Goal: Information Seeking & Learning: Learn about a topic

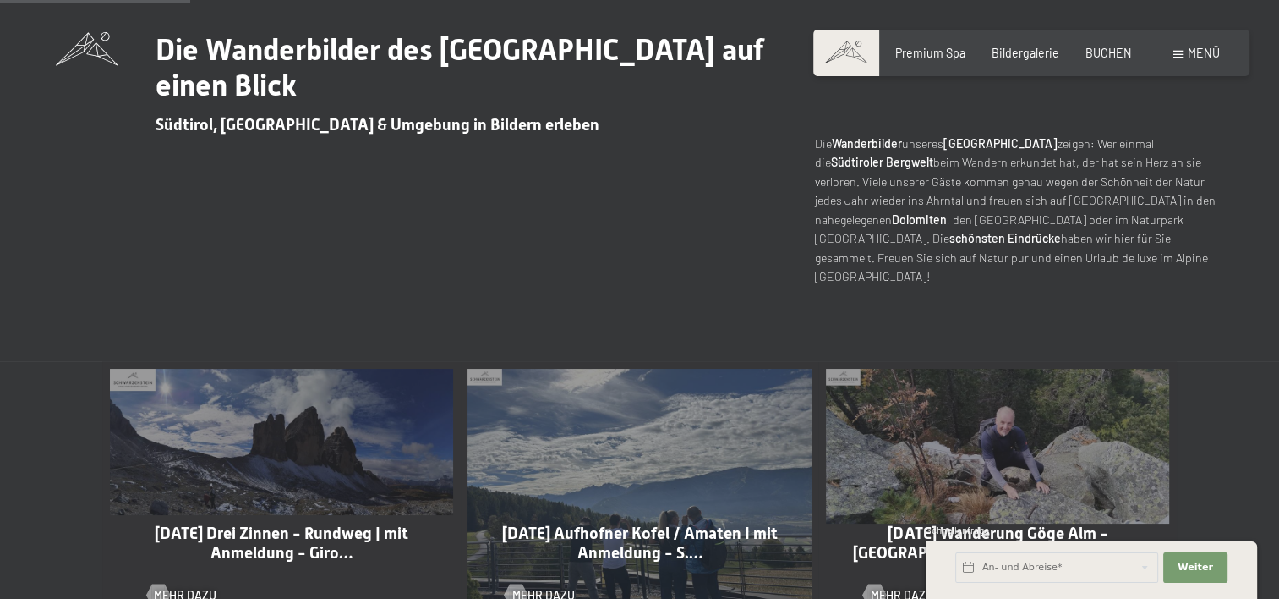
scroll to position [846, 0]
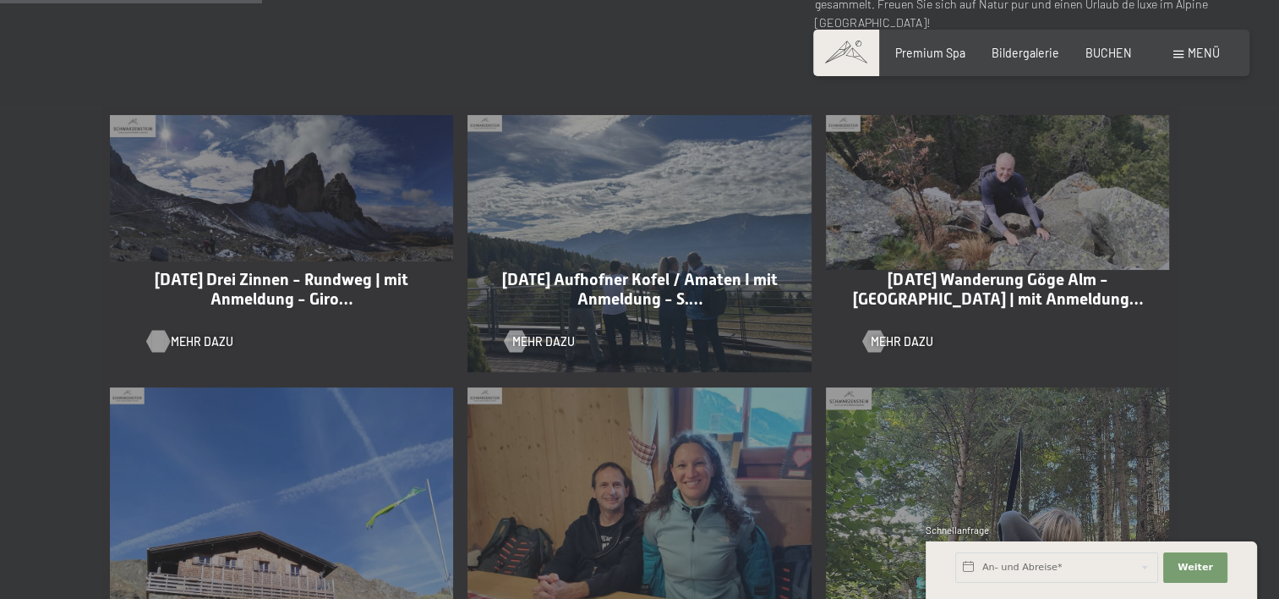
click at [177, 345] on span "Mehr dazu" at bounding box center [202, 341] width 63 height 17
click at [529, 348] on span "Einwilligung Marketing*" at bounding box center [546, 347] width 140 height 17
click at [468, 348] on input "Einwilligung Marketing*" at bounding box center [459, 347] width 17 height 17
click at [537, 342] on span "Einwilligung Marketing*" at bounding box center [546, 347] width 140 height 17
click at [468, 342] on input "Einwilligung Marketing*" at bounding box center [459, 347] width 17 height 17
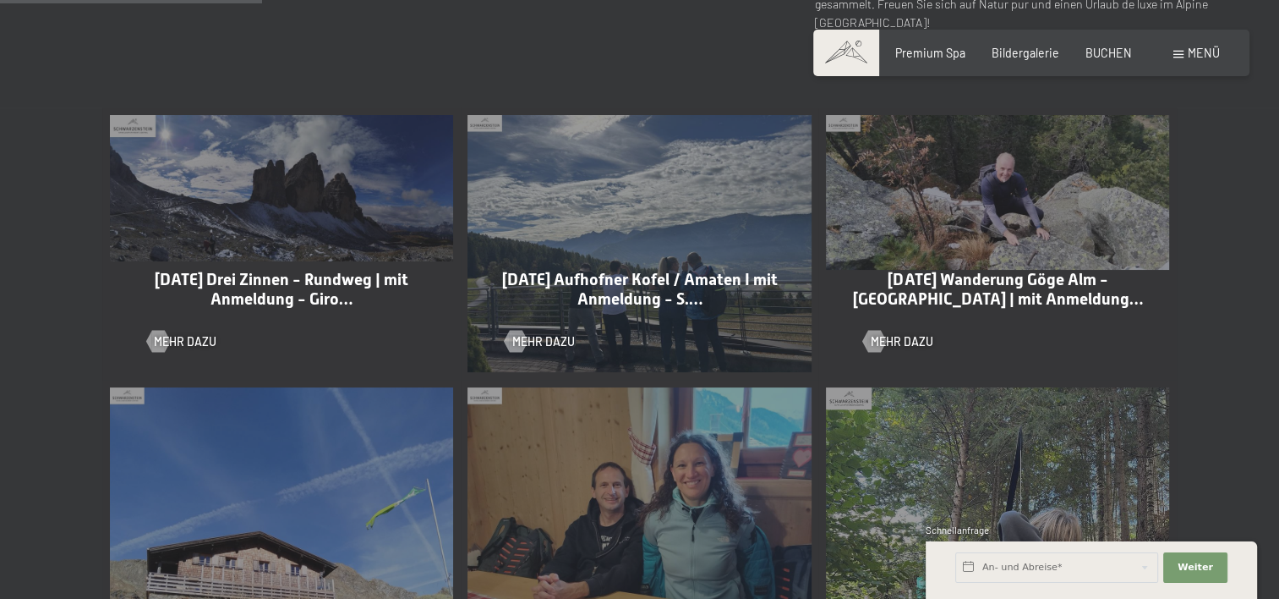
click at [535, 344] on span "Einwilligung Marketing*" at bounding box center [546, 347] width 140 height 17
click at [468, 344] on input "Einwilligung Marketing*" at bounding box center [459, 347] width 17 height 17
click at [639, 294] on span "09-10-2025 Aufhofner Kofel / Amaten I mit Anmeldung - S.…" at bounding box center [640, 289] width 276 height 39
click at [524, 344] on span "Einwilligung Marketing*" at bounding box center [546, 347] width 140 height 17
click at [468, 344] on input "Einwilligung Marketing*" at bounding box center [459, 347] width 17 height 17
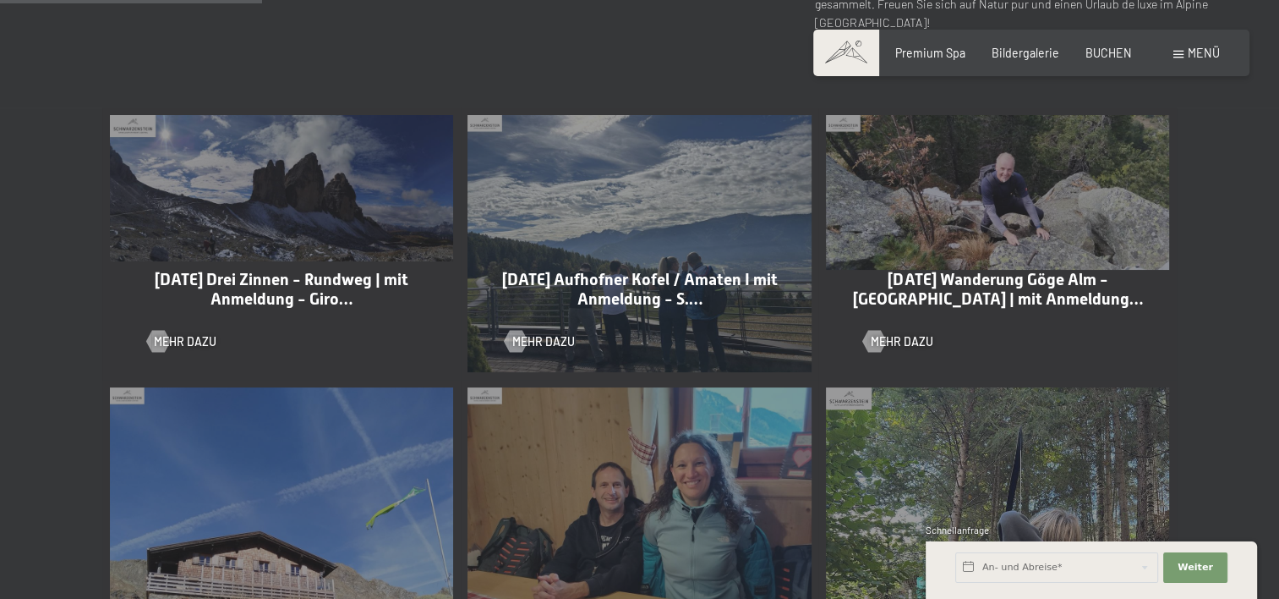
click at [543, 340] on span "Einwilligung Marketing*" at bounding box center [546, 347] width 140 height 17
click at [468, 340] on input "Einwilligung Marketing*" at bounding box center [459, 347] width 17 height 17
click at [528, 339] on span "Einwilligung Marketing*" at bounding box center [546, 347] width 140 height 17
checkbox input "true"
click at [523, 330] on div "Mehr dazu" at bounding box center [639, 330] width 269 height 39
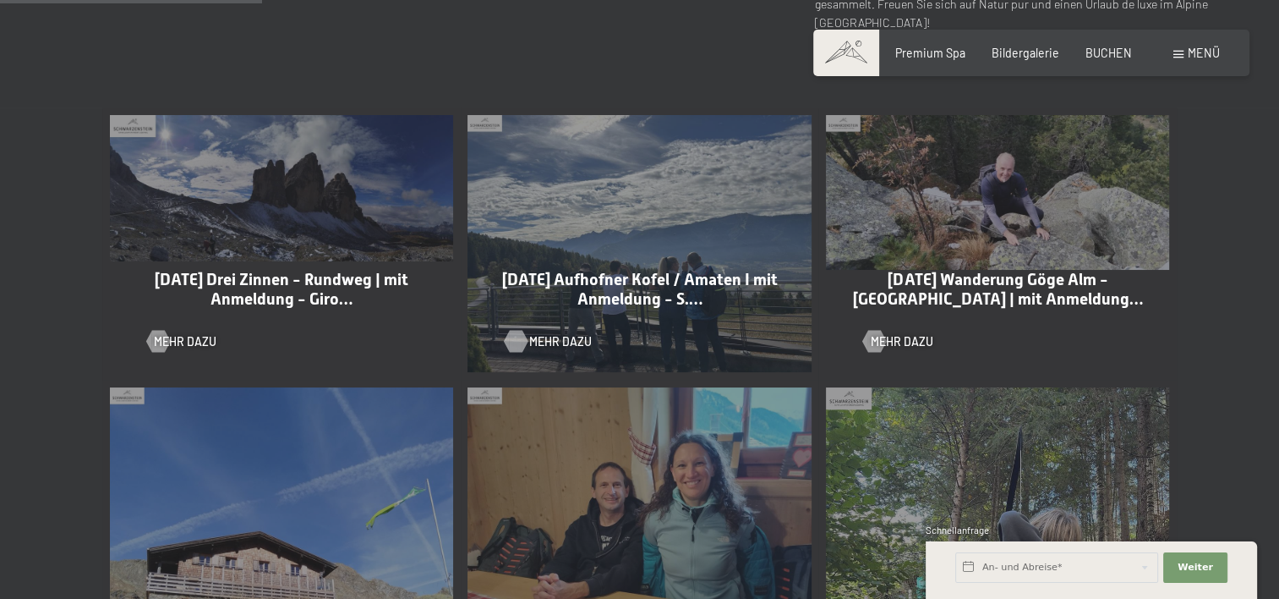
click at [521, 336] on div at bounding box center [516, 342] width 13 height 22
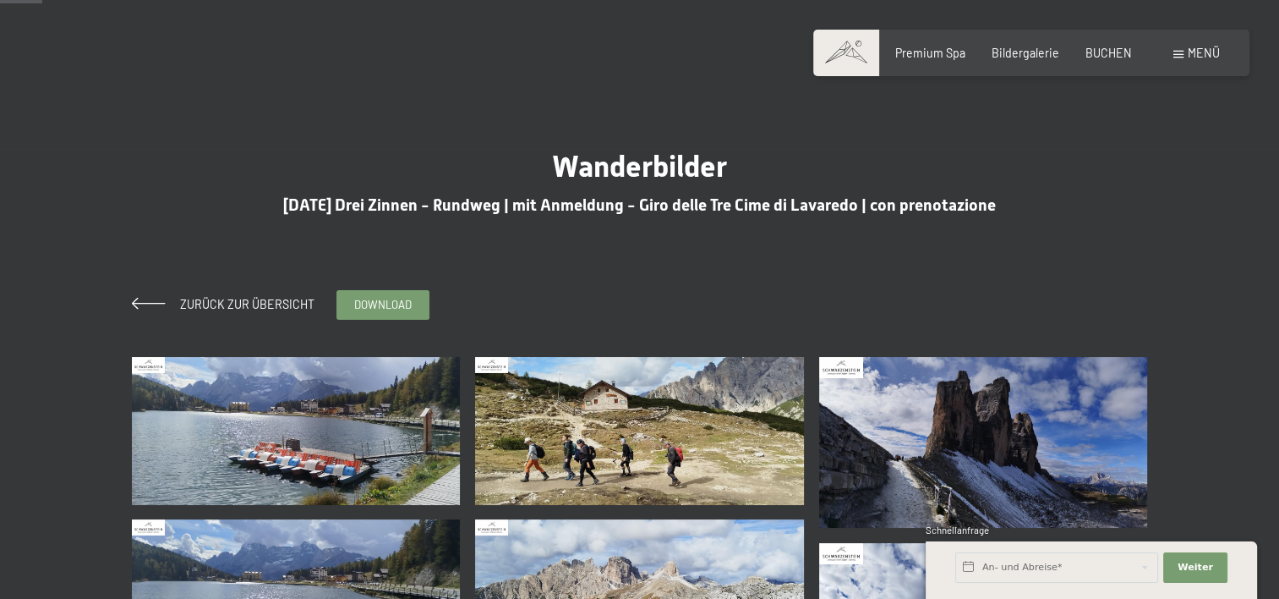
scroll to position [423, 0]
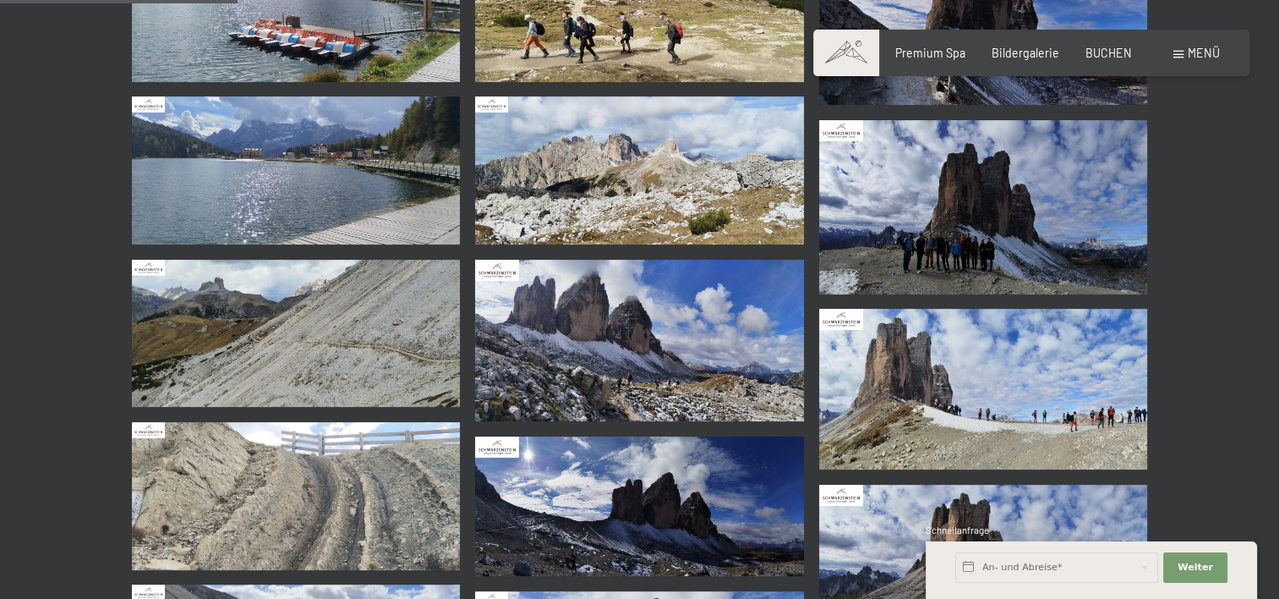
click at [932, 214] on img at bounding box center [983, 207] width 329 height 174
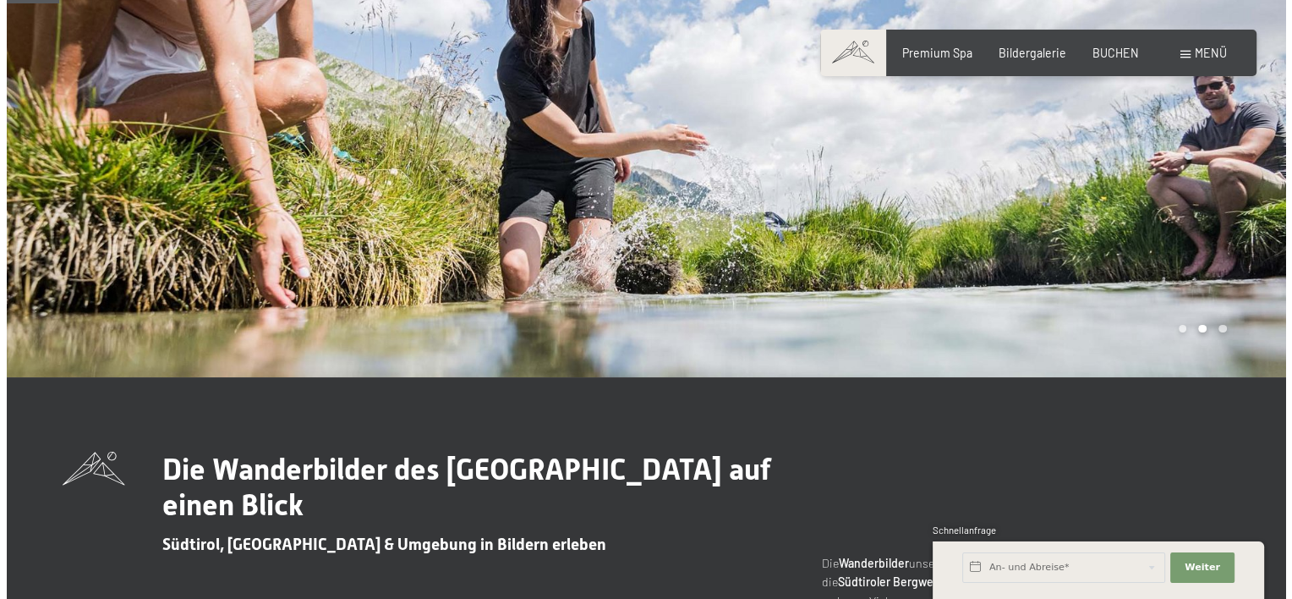
scroll to position [169, 0]
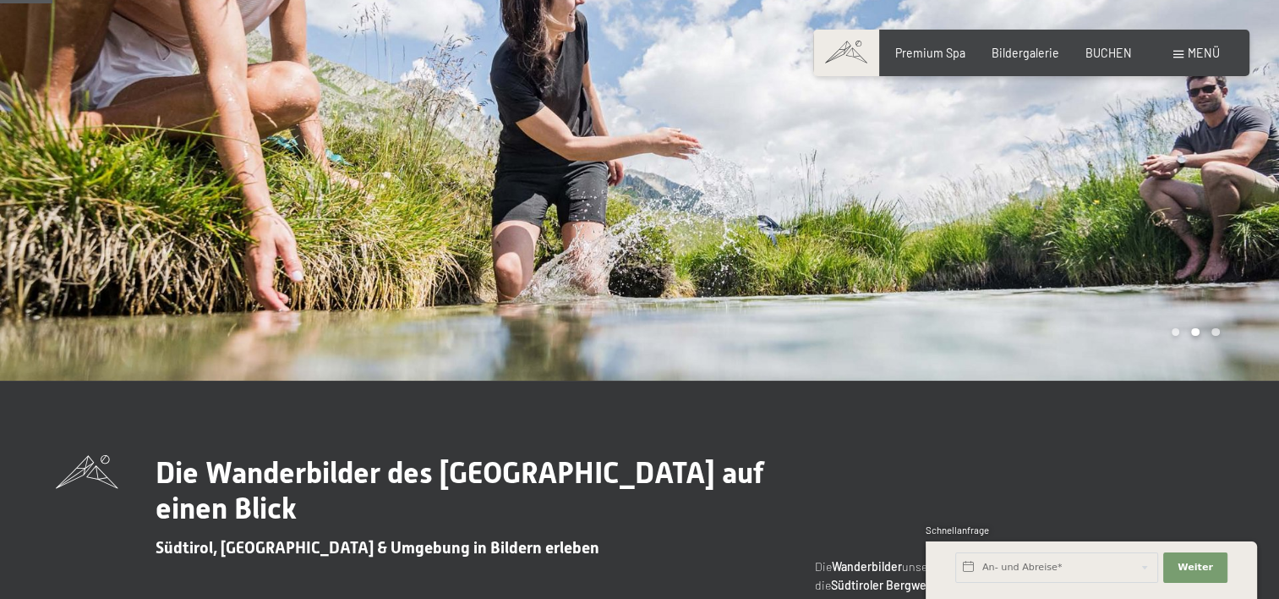
click at [1203, 51] on span "Menü" at bounding box center [1204, 53] width 32 height 14
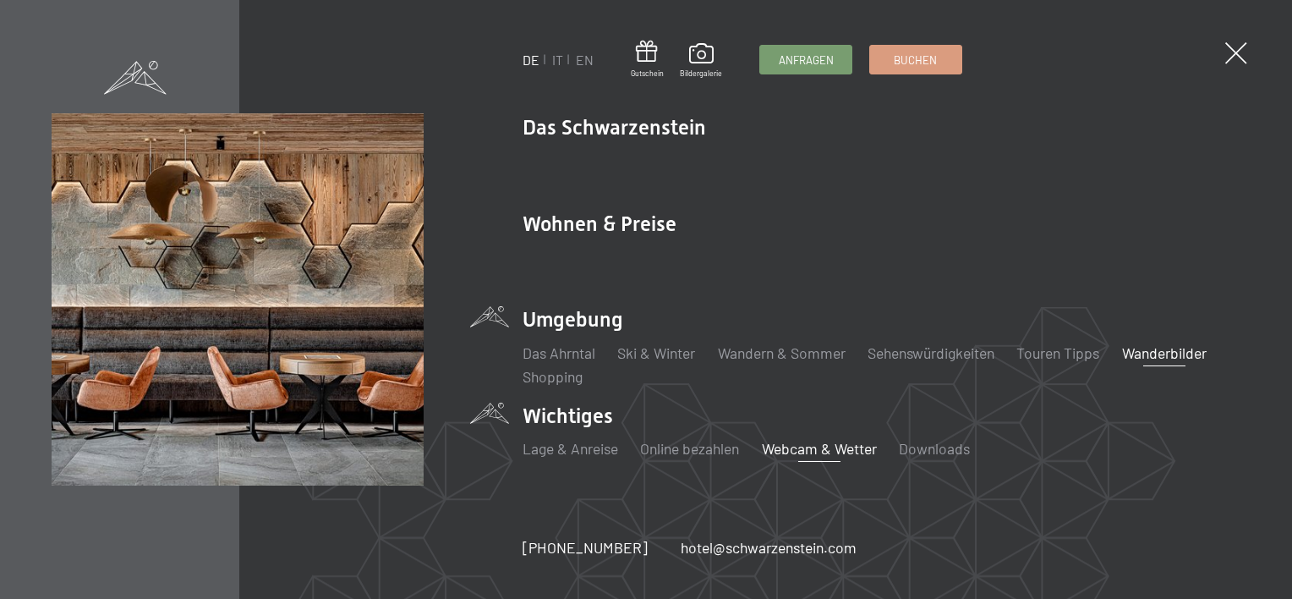
click at [840, 449] on link "Webcam & Wetter" at bounding box center [819, 448] width 115 height 19
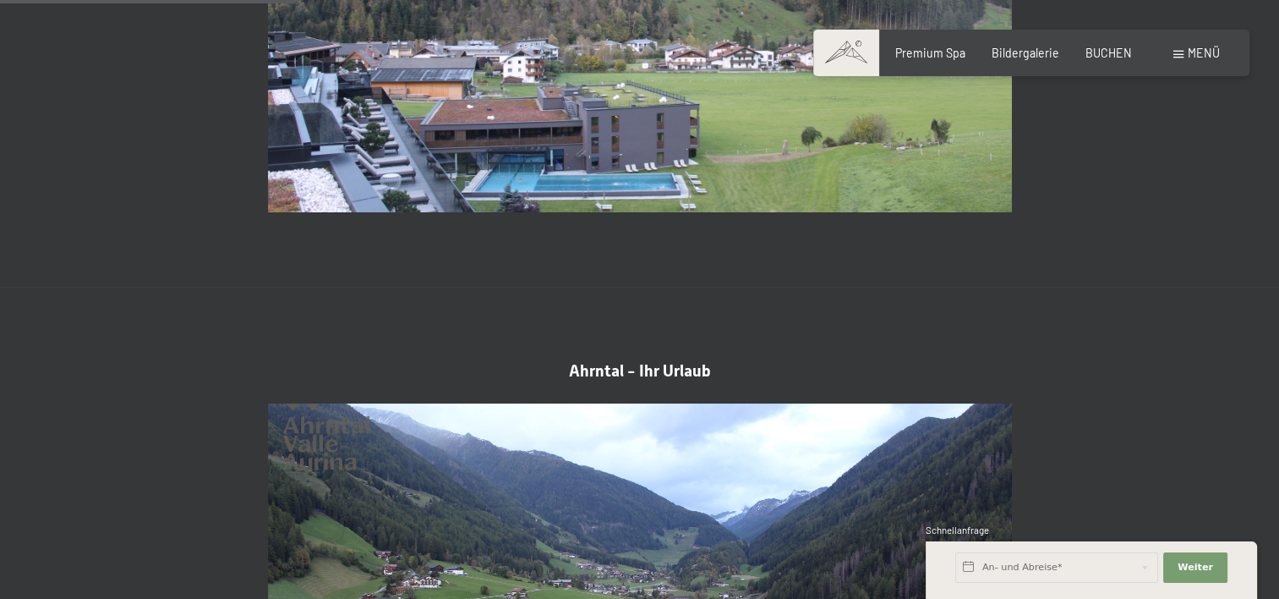
scroll to position [930, 0]
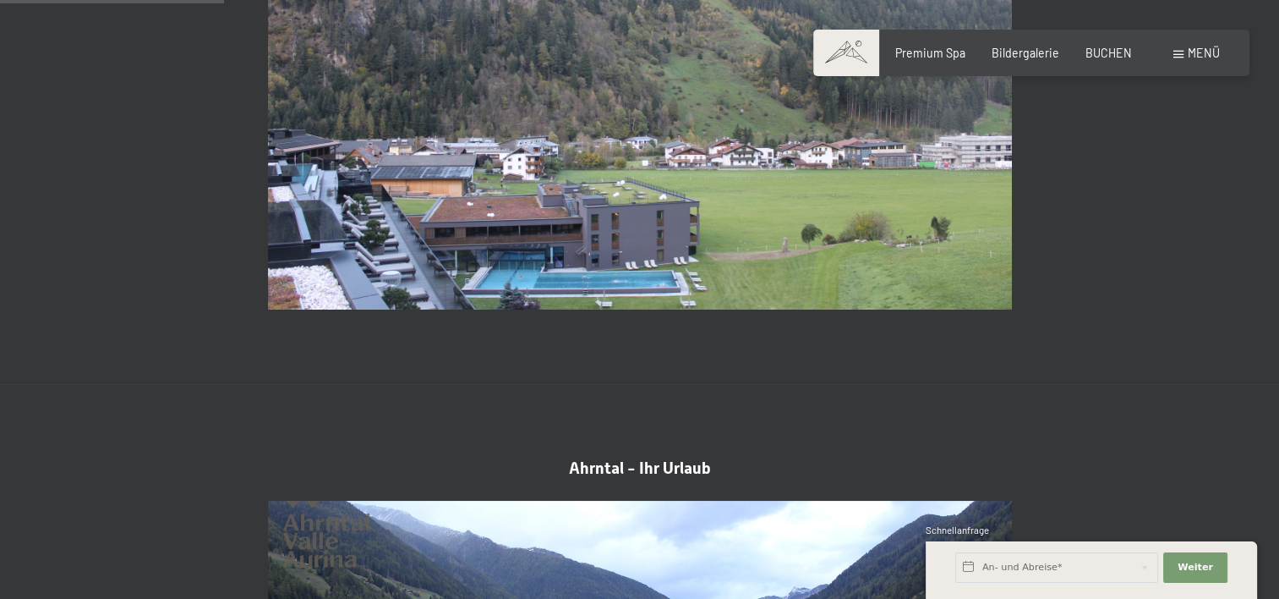
click at [633, 223] on img at bounding box center [640, 100] width 744 height 419
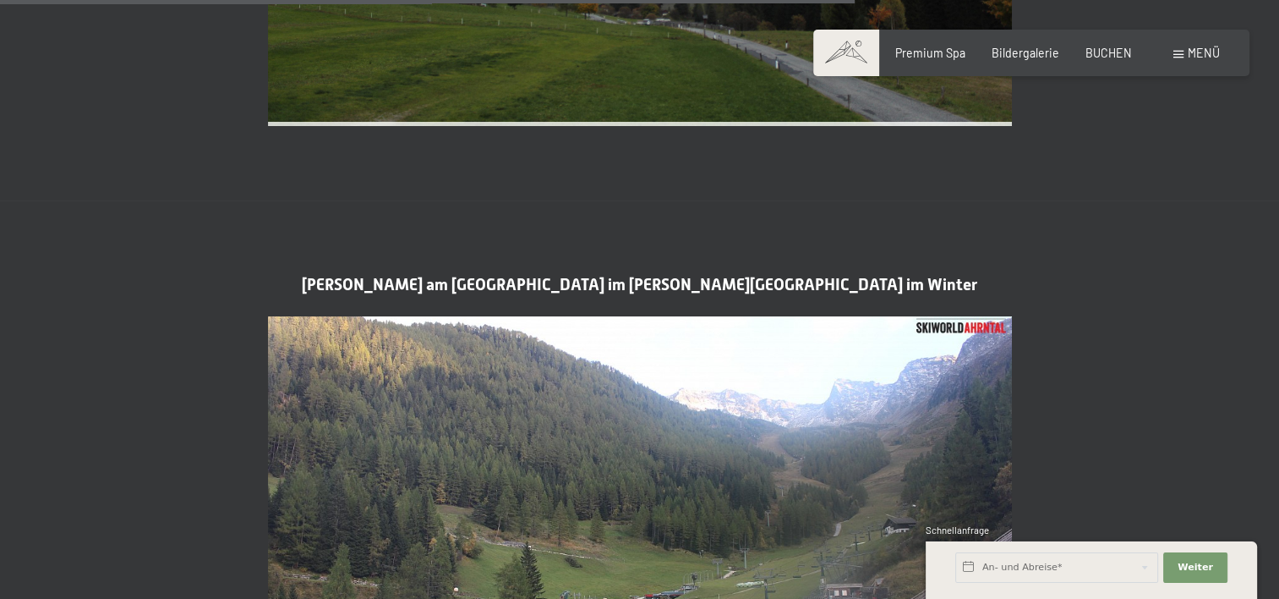
scroll to position [2960, 0]
